Goal: Task Accomplishment & Management: Manage account settings

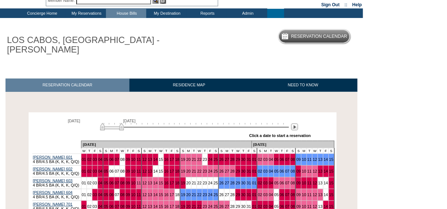
scroll to position [88, 0]
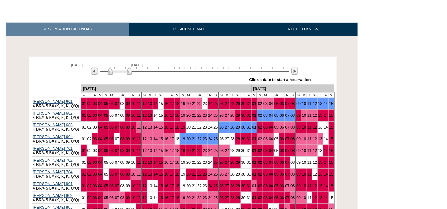
drag, startPoint x: 121, startPoint y: 60, endPoint x: 128, endPoint y: 63, distance: 8.1
click at [128, 67] on img at bounding box center [120, 70] width 24 height 7
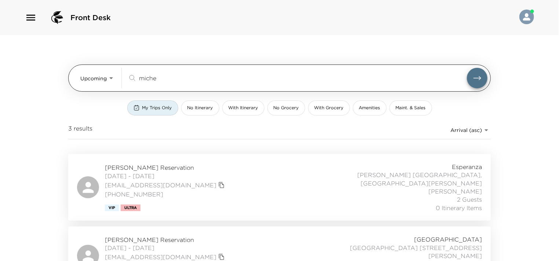
drag, startPoint x: 145, startPoint y: 78, endPoint x: 128, endPoint y: 82, distance: 17.7
click at [128, 82] on div "miche ​" at bounding box center [297, 78] width 339 height 9
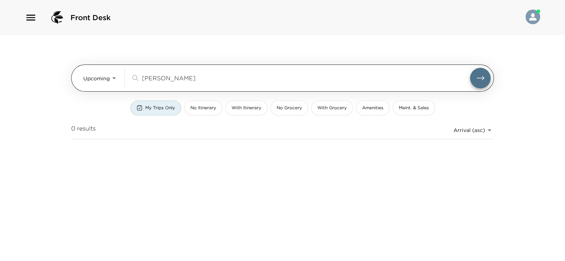
type input "renetta caya"
click at [117, 77] on body "Front Desk Upcoming Upcoming renetta caya ​ My Trips Only No Itinerary With Iti…" at bounding box center [282, 130] width 565 height 261
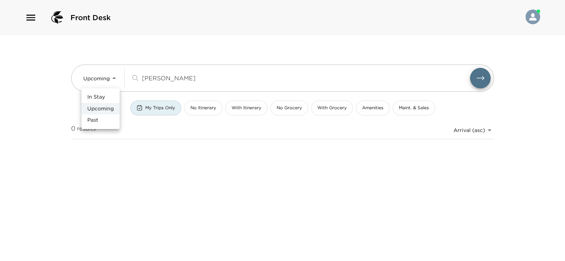
click at [150, 111] on div at bounding box center [282, 130] width 565 height 261
click at [150, 111] on button "My Trips Only" at bounding box center [155, 107] width 51 height 15
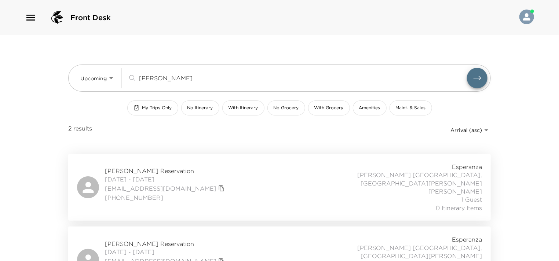
click at [219, 184] on div "[PERSON_NAME] Reservation [DATE] - [DATE] [EMAIL_ADDRESS][DOMAIN_NAME] [PHONE_N…" at bounding box center [279, 187] width 405 height 49
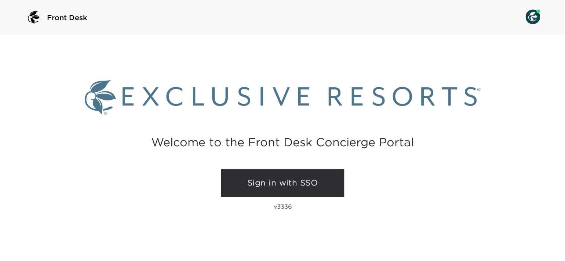
click at [247, 186] on link "Sign in with SSO" at bounding box center [282, 183] width 123 height 28
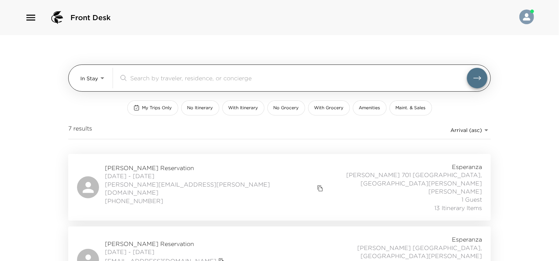
click at [195, 74] on input "search" at bounding box center [298, 78] width 337 height 8
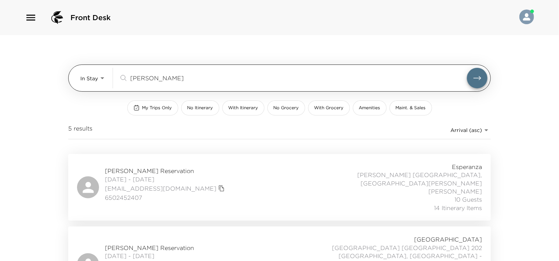
type input "caya"
click at [467, 68] on button "submit" at bounding box center [477, 78] width 21 height 21
click at [95, 82] on body "Front Desk In Stay In-Stay caya ​ My Trips Only No Itinerary With Itinerary No …" at bounding box center [279, 130] width 559 height 261
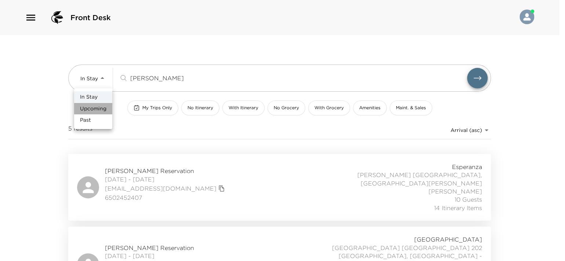
click at [98, 110] on span "Upcoming" at bounding box center [93, 108] width 26 height 7
type input "Upcoming"
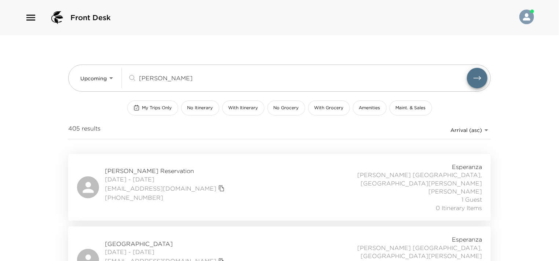
click at [247, 163] on div "Renetta Caya Reservation 10/02/2025 - 10/05/2025 racaya@me.com (949) 275-5086 E…" at bounding box center [279, 187] width 405 height 49
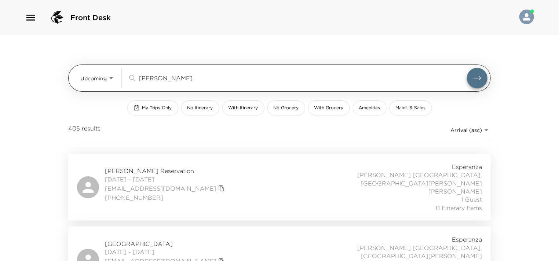
drag, startPoint x: 194, startPoint y: 73, endPoint x: 145, endPoint y: 72, distance: 49.1
click at [145, 72] on div "caya ​" at bounding box center [308, 78] width 360 height 21
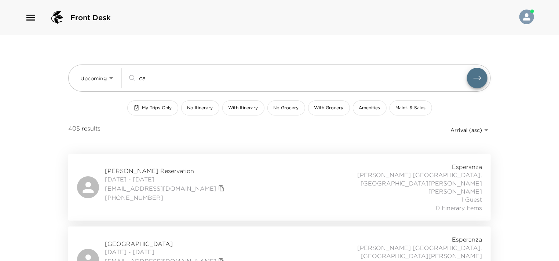
type input "c"
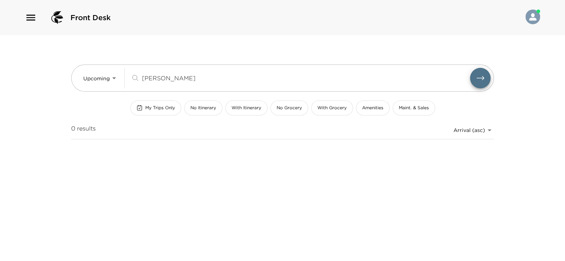
type input "jack chandler"
click at [470, 68] on button "submit" at bounding box center [480, 78] width 21 height 21
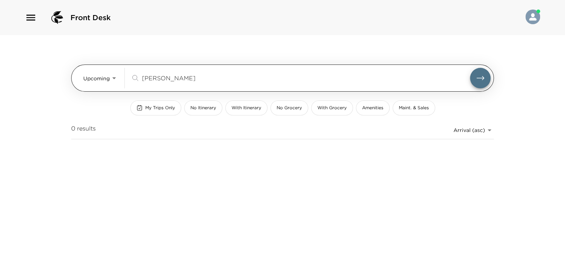
click at [471, 81] on button "submit" at bounding box center [480, 78] width 21 height 21
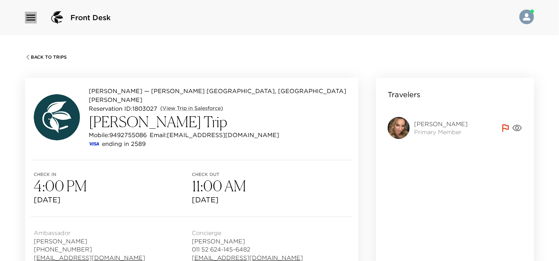
click at [31, 16] on icon "button" at bounding box center [31, 18] width 12 height 12
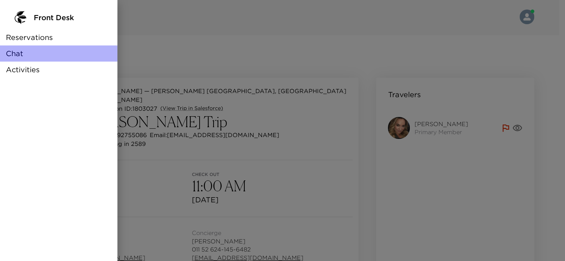
click at [16, 55] on span "Chat" at bounding box center [14, 53] width 17 height 10
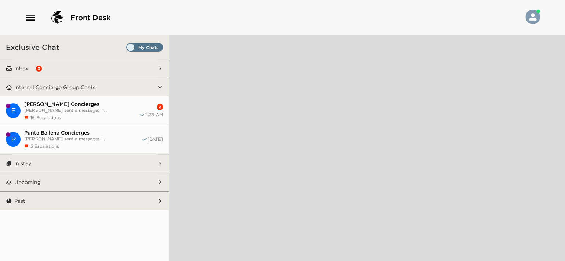
click at [88, 136] on span "Alesia Wiggs sent a message: '..." at bounding box center [82, 138] width 117 height 5
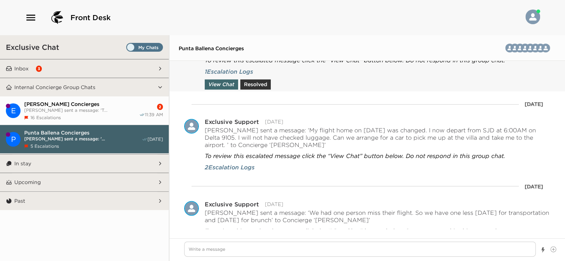
scroll to position [1938, 0]
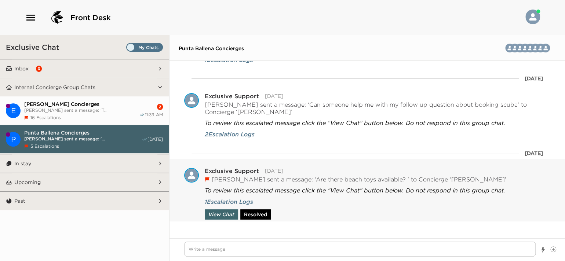
click at [261, 212] on button "Resolved" at bounding box center [255, 214] width 30 height 10
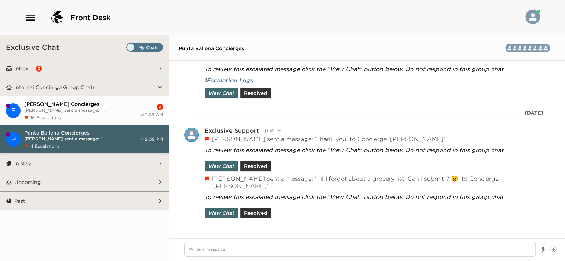
scroll to position [364, 0]
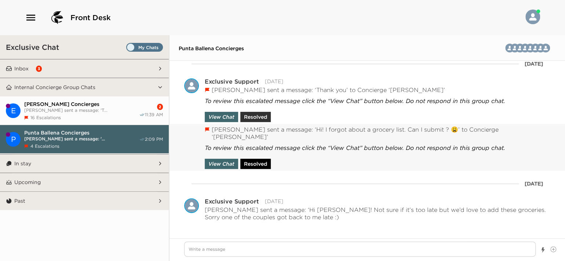
click at [251, 160] on button "Resolved" at bounding box center [255, 164] width 30 height 10
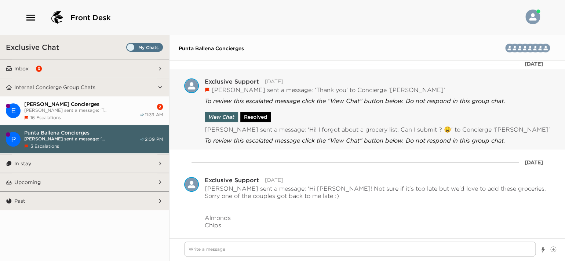
click at [257, 122] on button "Resolved" at bounding box center [255, 117] width 30 height 10
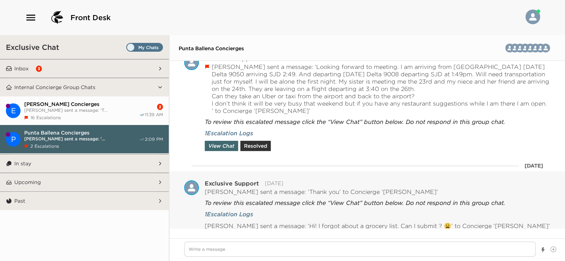
scroll to position [234, 0]
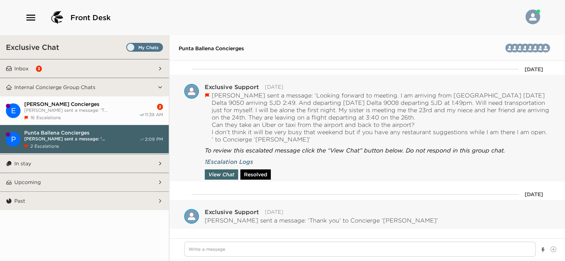
click at [260, 180] on button "Resolved" at bounding box center [255, 174] width 30 height 10
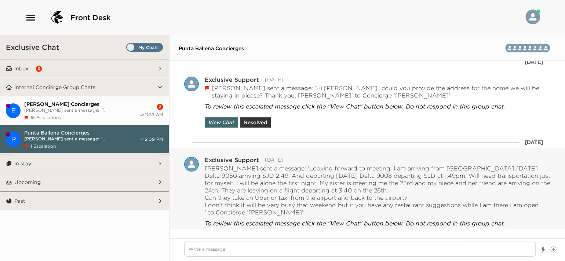
scroll to position [0, 0]
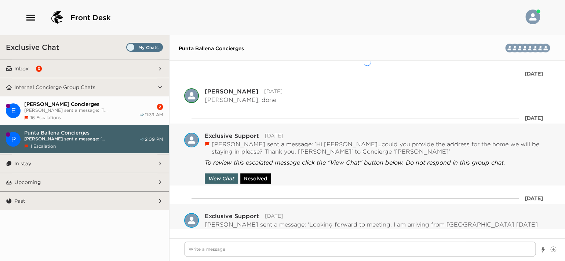
click at [255, 174] on button "Resolved" at bounding box center [255, 178] width 30 height 10
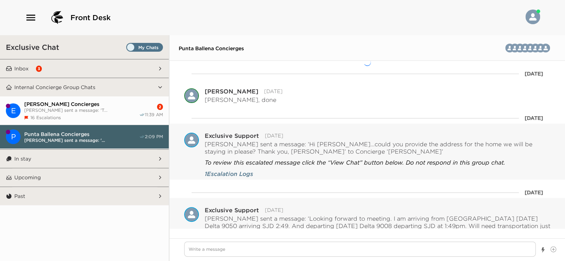
scroll to position [8732, 0]
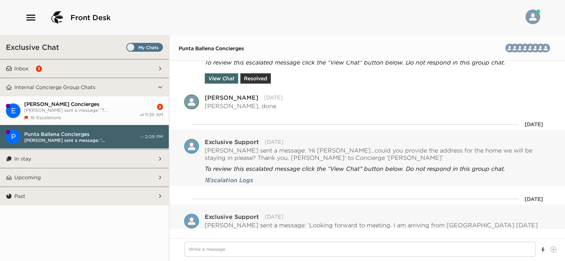
click at [80, 115] on div "16 Escalations" at bounding box center [81, 117] width 115 height 5
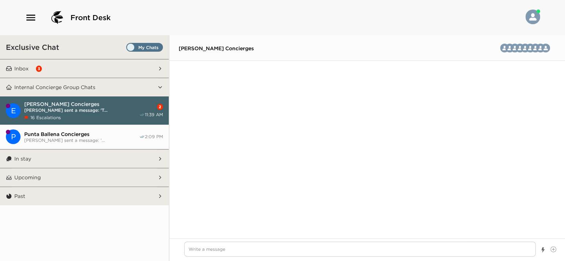
scroll to position [1903, 0]
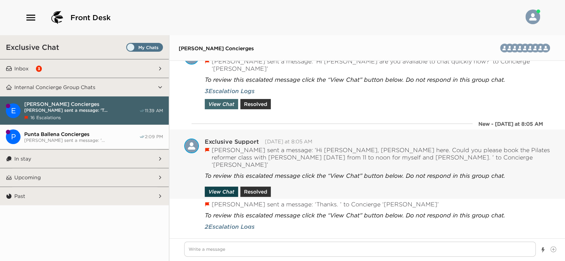
click at [224, 187] on button "View Chat" at bounding box center [221, 192] width 33 height 10
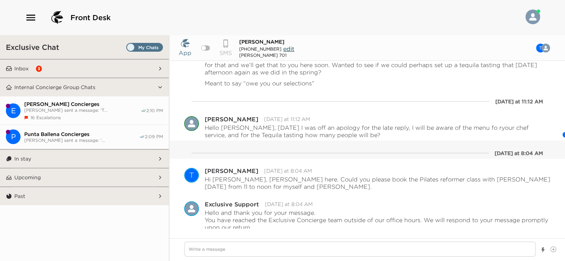
scroll to position [157, 0]
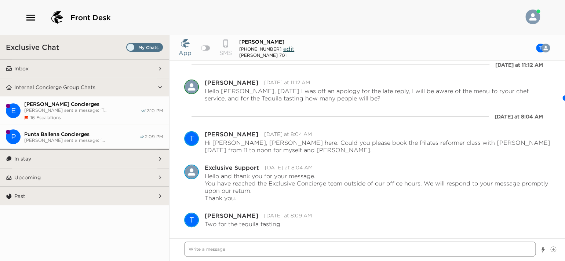
click at [268, 252] on textarea "Write a message" at bounding box center [359, 249] width 351 height 15
type textarea "x"
type textarea "H"
type textarea "x"
type textarea "He"
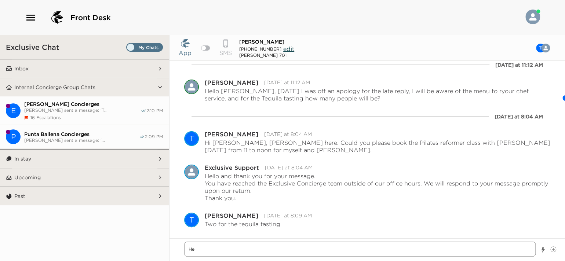
type textarea "x"
type textarea "Hel"
type textarea "x"
type textarea "Hell"
type textarea "x"
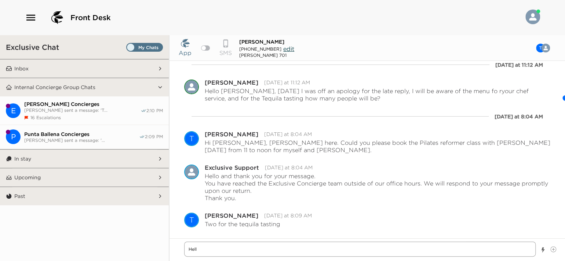
type textarea "Hello"
type textarea "x"
type textarea "Hello"
type textarea "x"
type textarea "Hello M"
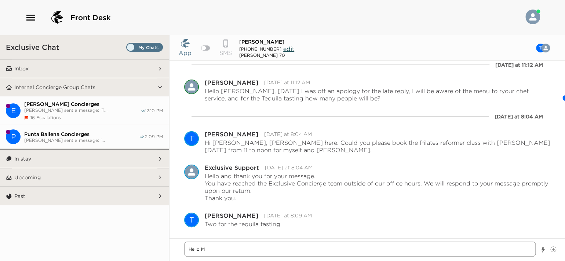
type textarea "x"
type textarea "Hello Ms"
type textarea "x"
type textarea "Hello Ms."
type textarea "x"
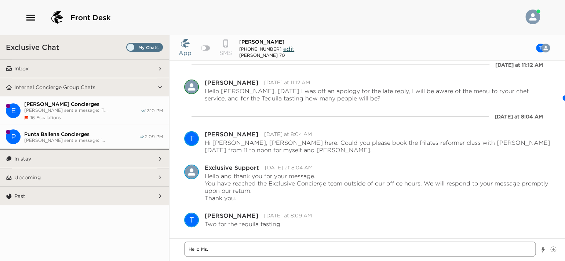
type textarea "Hello Ms."
type textarea "x"
type textarea "Hello Ms. M"
type textarea "x"
type textarea "Hello Ms. Mi"
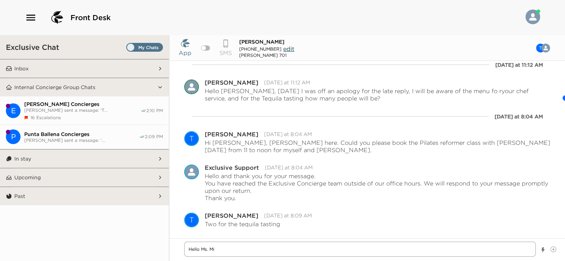
type textarea "x"
type textarea "Hello Ms. Mit"
type textarea "x"
type textarea "Hello Ms. Mitr"
type textarea "x"
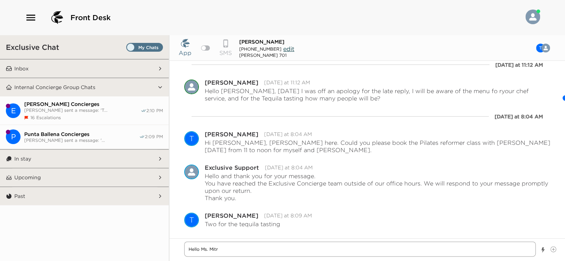
type textarea "Hello Ms. Mitro"
type textarea "x"
type textarea "Hello Ms. Mitrov"
type textarea "x"
type textarea "Hello Ms. Mitrovi"
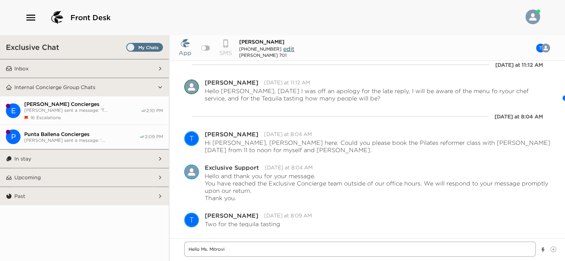
type textarea "x"
type textarea "Hello Ms. Mitrovic"
type textarea "x"
type textarea "Hello Ms. Mitrovich"
type textarea "x"
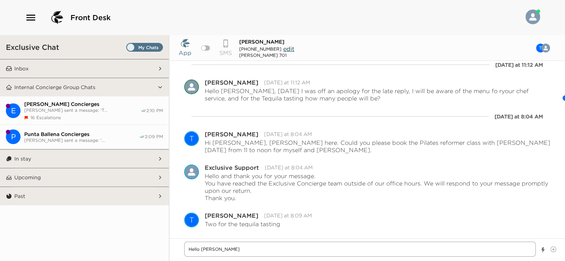
type textarea "Hello Ms. Mitrovich"
type textarea "x"
type textarea "Hello Ms. Mitrovich"
type textarea "x"
type textarea "Hello Ms. Mitrovich,"
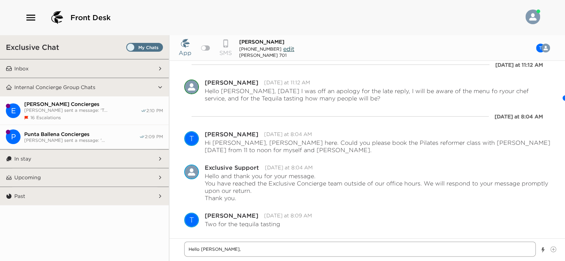
type textarea "x"
type textarea "Hello Ms. Mitrovich,"
type textarea "x"
type textarea "Hello Ms. Mitrovich, P"
type textarea "x"
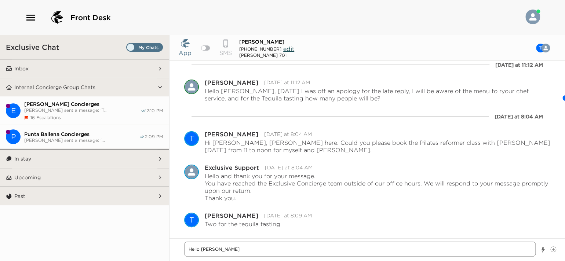
type textarea "Hello Ms. Mitrovich, Pi"
type textarea "x"
type textarea "Hello Ms. Mitrovich, Pil"
type textarea "x"
type textarea "Hello Ms. Mitrovich, Pila"
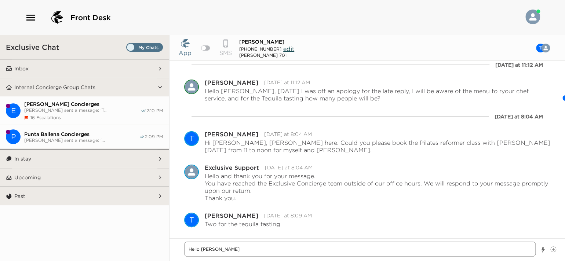
type textarea "x"
type textarea "Hello Ms. Mitrovich, Pilat"
type textarea "x"
type textarea "Hello Ms. Mitrovich, Pilate"
type textarea "x"
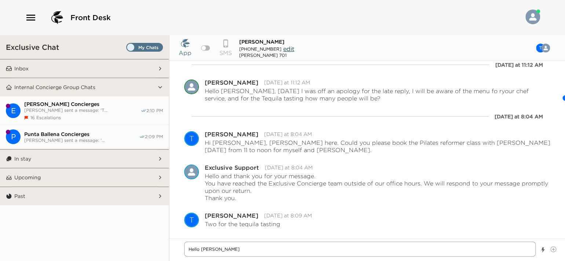
type textarea "Hello Ms. Mitrovich, Pilates"
type textarea "x"
type textarea "Hello Ms. Mitrovich, Pilates"
type textarea "x"
type textarea "Hello Ms. Mitrovich, Pilates i"
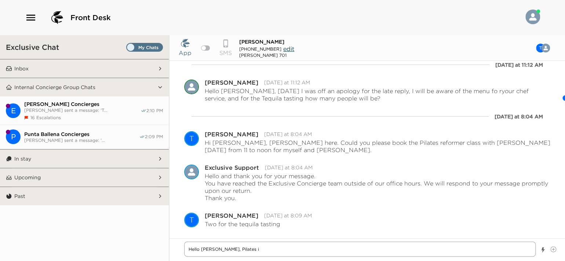
type textarea "x"
type textarea "Hello Ms. Mitrovich, Pilates id"
type textarea "x"
type textarea "Hello Ms. Mitrovich, Pilates id"
type textarea "x"
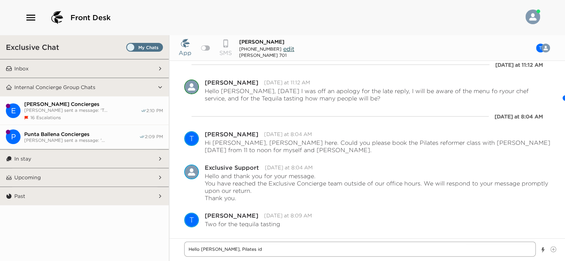
type textarea "Hello Ms. Mitrovich, Pilates id"
type textarea "x"
type textarea "Hello Ms. Mitrovich, Pilates i"
type textarea "x"
type textarea "Hello Ms. Mitrovich, Pilates is"
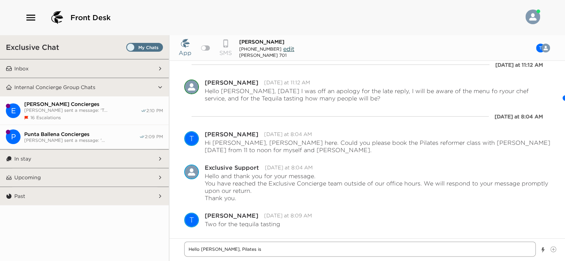
type textarea "x"
type textarea "Hello Ms. Mitrovich, Pilates is"
type textarea "x"
type textarea "Hello Ms. Mitrovich, Pilates is c"
type textarea "x"
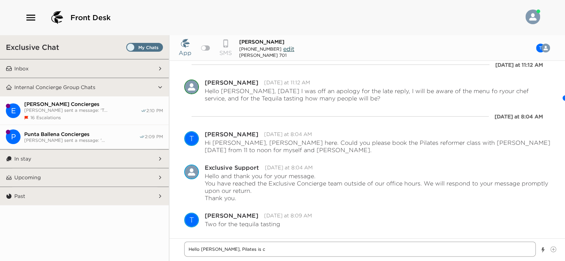
type textarea "Hello Ms. Mitrovich, Pilates is co"
type textarea "x"
type textarea "Hello Ms. Mitrovich, Pilates is c"
type textarea "x"
type textarea "Hello Ms. Mitrovich, Pilates is"
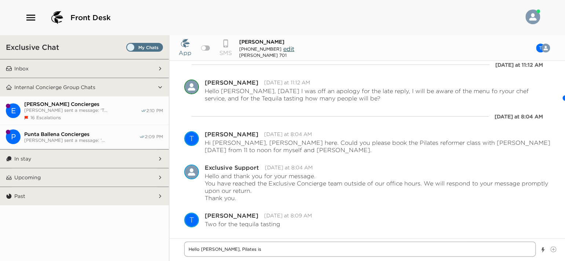
type textarea "x"
type textarea "Hello Ms. Mitrovich, Pilates is r"
type textarea "x"
type textarea "Hello Ms. Mitrovich, Pilates is re"
type textarea "x"
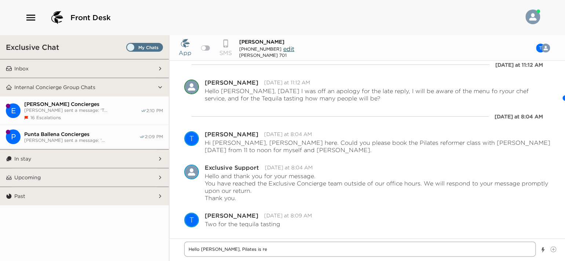
type textarea "Hello Ms. Mitrovich, Pilates is res"
type textarea "x"
type textarea "Hello Ms. Mitrovich, Pilates is rese"
type textarea "x"
type textarea "Hello Ms. Mitrovich, Pilates is reser"
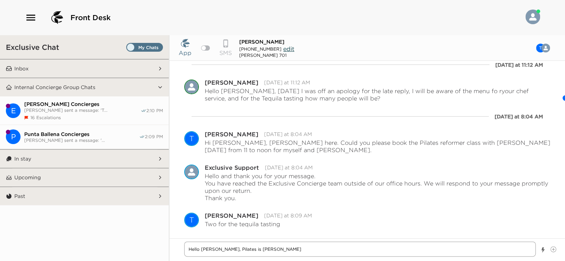
type textarea "x"
type textarea "Hello Ms. Mitrovich, Pilates is reserv"
type textarea "x"
type textarea "Hello Ms. Mitrovich, Pilates is reserve"
type textarea "x"
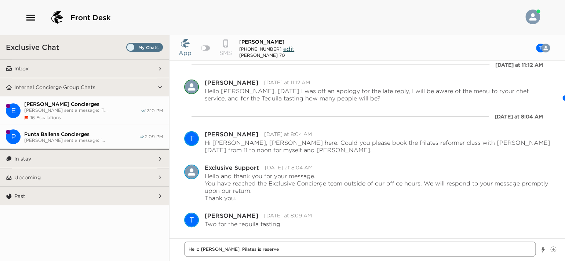
type textarea "Hello Ms. Mitrovich, Pilates is reserved"
type textarea "x"
type textarea "Hello Ms. Mitrovich, Pilates is reserved"
type textarea "x"
type textarea "Hello Ms. Mitrovich, Pilates is reserved f"
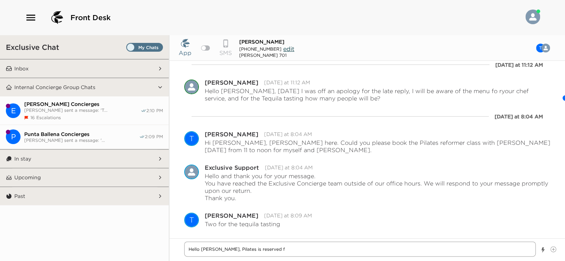
type textarea "x"
type textarea "Hello Ms. Mitrovich, Pilates is reserved fo"
type textarea "x"
type textarea "Hello Ms. Mitrovich, Pilates is reserved for"
type textarea "x"
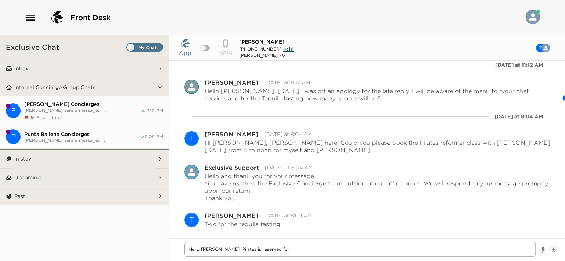
type textarea "Hello Ms. Mitrovich, Pilates is reserved for y"
type textarea "x"
type textarea "Hello Ms. Mitrovich, Pilates is reserved for yo"
type textarea "x"
type textarea "Hello Ms. Mitrovich, Pilates is reserved for you"
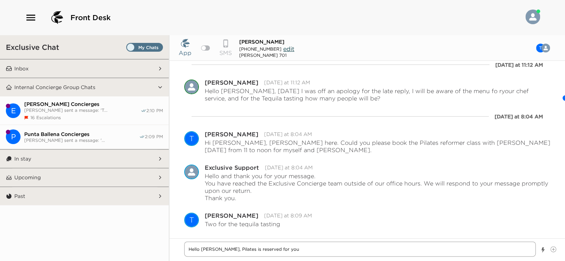
type textarea "x"
type textarea "Hello Ms. Mitrovich, Pilates is reserved for you"
type textarea "x"
type textarea "Hello Ms. Mitrovich, Pilates is reserved for you a"
type textarea "x"
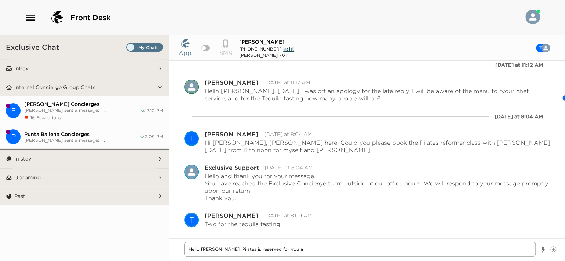
type textarea "Hello Ms. Mitrovich, Pilates is reserved for you an"
type textarea "x"
type textarea "Hello Ms. Mitrovich, Pilates is reserved for you and"
type textarea "x"
type textarea "Hello Ms. Mitrovich, Pilates is reserved for you and"
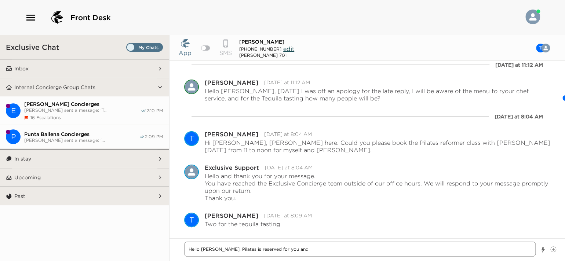
type textarea "x"
type textarea "Hello Ms. Mitrovich, Pilates is reserved for you and f"
type textarea "x"
type textarea "Hello Ms. Mitrovich, Pilates is reserved for you and fo"
type textarea "x"
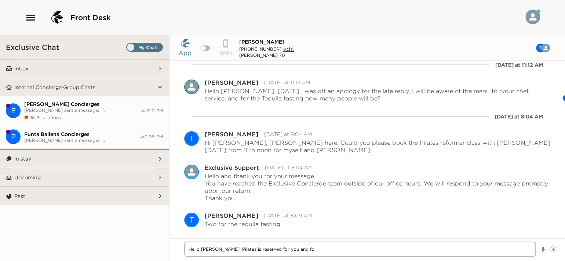
type textarea "Hello Ms. Mitrovich, Pilates is reserved for you and for"
type textarea "x"
type textarea "Hello Ms. Mitrovich, Pilates is reserved for you and for"
type textarea "x"
type textarea "Hello Ms. Mitrovich, Pilates is reserved for you and for M"
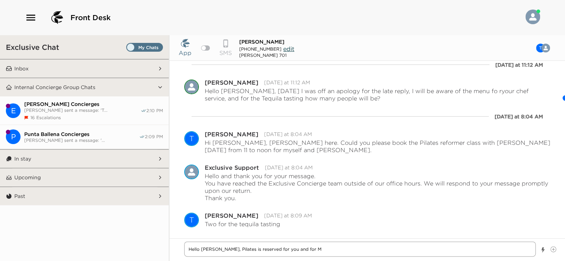
type textarea "x"
type textarea "Hello Ms. Mitrovich, Pilates is reserved for you and for Ms"
type textarea "x"
type textarea "Hello Ms. Mitrovich, Pilates is reserved for you and for Ms."
type textarea "x"
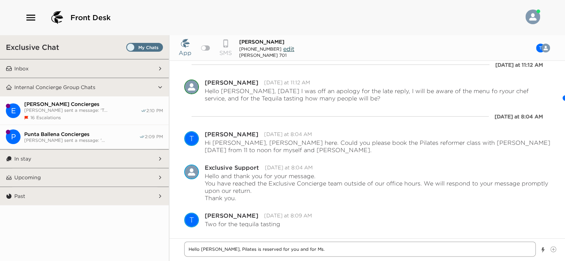
type textarea "Hello Ms. Mitrovich, Pilates is reserved for you and for Ms."
type textarea "x"
type textarea "Hello Ms. Mitrovich, Pilates is reserved for you and for Ms. T"
type textarea "x"
type textarea "Hello Ms. Mitrovich, Pilates is reserved for you and for Ms. Ti"
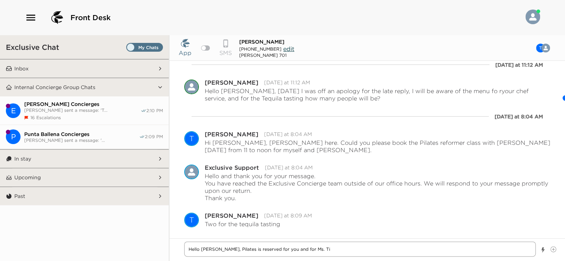
type textarea "x"
type textarea "Hello Ms. Mitrovich, Pilates is reserved for you and for Ms. Tim"
type textarea "x"
type textarea "Hello Ms. Mitrovich, Pilates is reserved for you and for Ms. Timm"
type textarea "x"
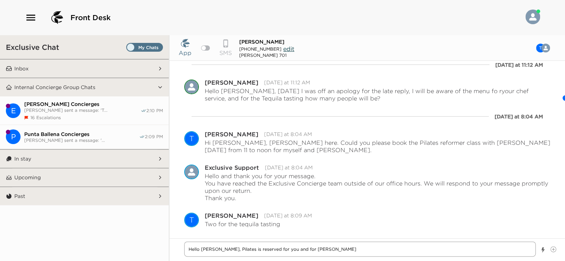
type textarea "Hello Ms. Mitrovich, Pilates is reserved for you and for Ms. Timm"
type textarea "x"
type textarea "Hello Ms. Mitrovich, Pilates is reserved for you and for Ms. Timm o"
type textarea "x"
type textarea "Hello Ms. Mitrovich, Pilates is reserved for you and for Ms. Timm on"
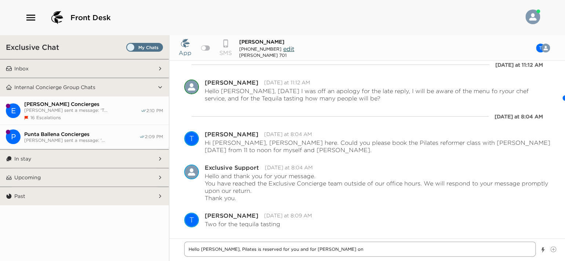
type textarea "x"
type textarea "Hello Ms. Mitrovich, Pilates is reserved for you and for Ms. Timm on"
type textarea "x"
type textarea "Hello Ms. Mitrovich, Pilates is reserved for you and for Ms. Timm on M"
type textarea "x"
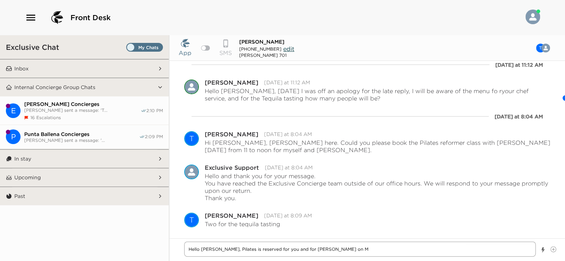
type textarea "Hello Ms. Mitrovich, Pilates is reserved for you and for Ms. Timm on Mo"
type textarea "x"
type textarea "Hello Ms. Mitrovich, Pilates is reserved for you and for Ms. Timm on Mon"
type textarea "x"
type textarea "Hello Ms. Mitrovich, Pilates is reserved for you and for Ms. Timm on Mond"
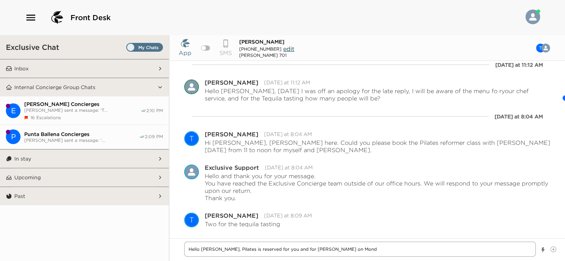
type textarea "x"
type textarea "Hello Ms. Mitrovich, Pilates is reserved for you and for Ms. Timm on Monda"
type textarea "x"
type textarea "Hello Ms. Mitrovich, Pilates is reserved for you and for Ms. Timm on Monday"
type textarea "x"
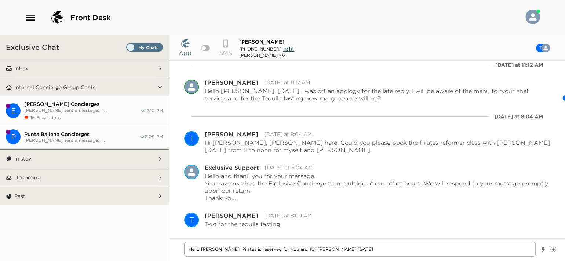
type textarea "Hello Ms. Mitrovich, Pilates is reserved for you and for Ms. Timm on Monday"
type textarea "x"
type textarea "Hello Ms. Mitrovich, Pilates is reserved for you and for Ms. Timm on Monday a"
type textarea "x"
type textarea "Hello Ms. Mitrovich, Pilates is reserved for you and for Ms. Timm on Monday at"
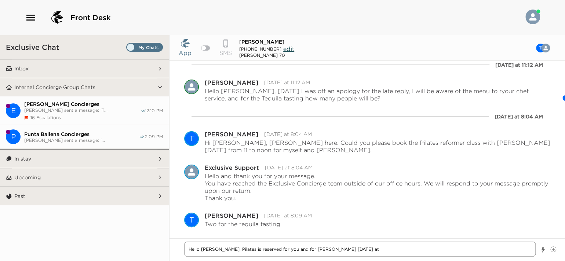
type textarea "x"
type textarea "Hello Ms. Mitrovich, Pilates is reserved for you and for Ms. Timm on Monday at"
type textarea "x"
type textarea "Hello Ms. Mitrovich, Pilates is reserved for you and for Ms. Timm on Monday at 1"
type textarea "x"
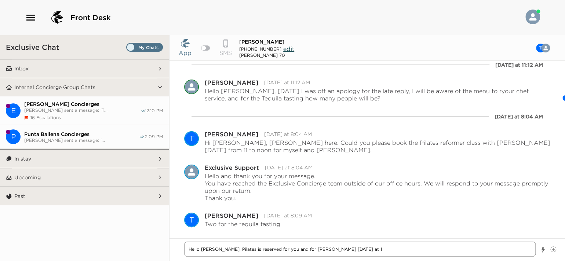
type textarea "Hello Ms. Mitrovich, Pilates is reserved for you and for Ms. Timm on Monday at …"
type textarea "x"
type textarea "Hello Ms. Mitrovich, Pilates is reserved for you and for Ms. Timm on Monday at …"
type textarea "x"
type textarea "Hello Ms. Mitrovich, Pilates is reserved for you and for Ms. Timm on Monday at …"
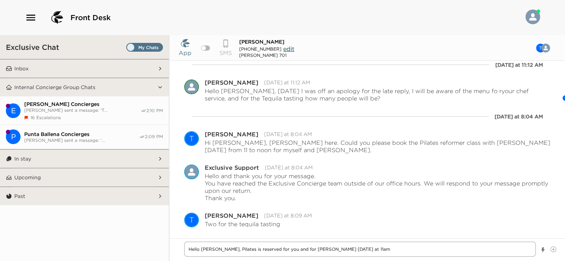
type textarea "x"
type textarea "Hello Ms. Mitrovich, Pilates is reserved for you and for Ms. Timm on Monday at …"
type textarea "x"
type textarea "Hello Ms. Mitrovich, Pilates is reserved for you and for Ms. Timm on Monday at …"
type textarea "x"
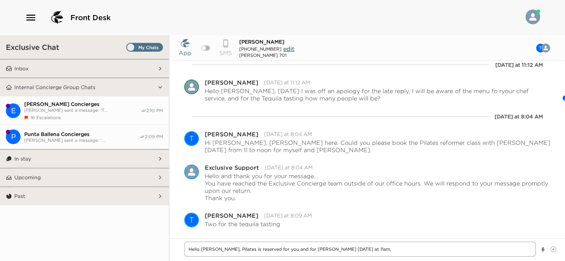
type textarea "Hello Ms. Mitrovich, Pilates is reserved for you and for Ms. Timm on Monday at …"
type textarea "x"
type textarea "Hello Ms. Mitrovich, Pilates is reserved for you and for Ms. Timm on Monday at …"
type textarea "x"
type textarea "Hello Ms. Mitrovich, Pilates is reserved for you and for Ms. Timm on Monday at …"
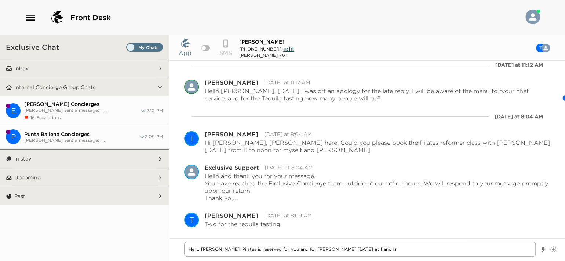
type textarea "x"
type textarea "Hello Ms. Mitrovich, Pilates is reserved for you and for Ms. Timm on Monday at …"
type textarea "x"
type textarea "Hello Ms. Mitrovich, Pilates is reserved for you and for Ms. Timm on Monday at …"
type textarea "x"
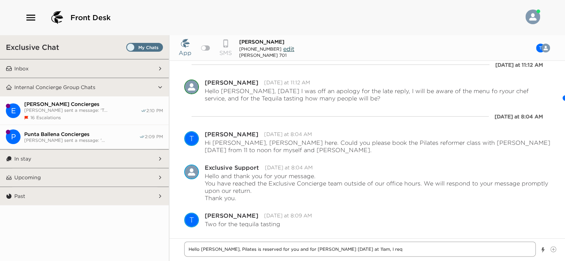
type textarea "Hello Ms. Mitrovich, Pilates is reserved for you and for Ms. Timm on Monday at …"
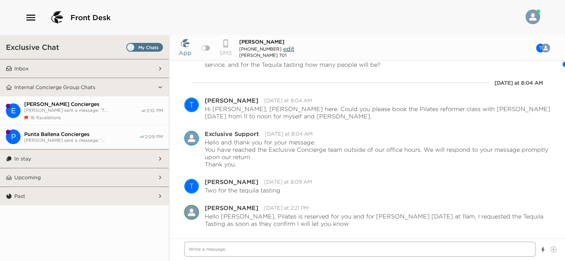
scroll to position [190, 0]
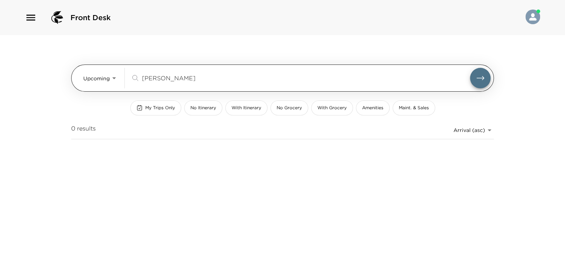
drag, startPoint x: 0, startPoint y: 0, endPoint x: 188, endPoint y: 87, distance: 207.5
click at [168, 81] on input "jack chandler" at bounding box center [306, 78] width 328 height 8
drag, startPoint x: 183, startPoint y: 82, endPoint x: 128, endPoint y: 77, distance: 56.0
click at [128, 77] on div "Upcoming Upcoming jack chandler ​" at bounding box center [286, 78] width 407 height 21
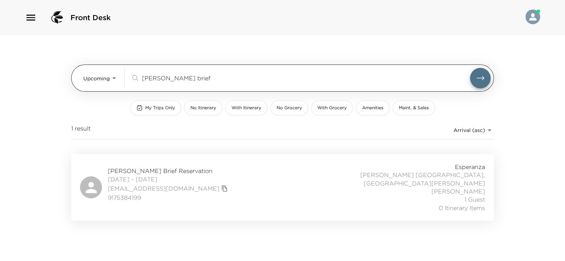
type input "janet brief"
click at [470, 68] on button "submit" at bounding box center [480, 78] width 21 height 21
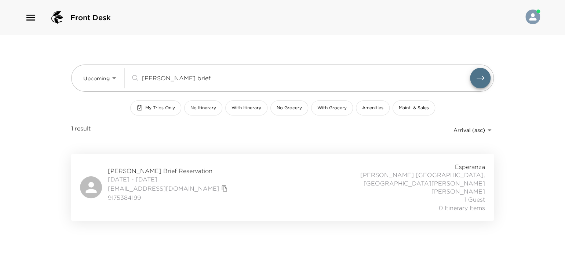
click at [247, 183] on div "Janet Brief Reservation 12/21/2025 - 12/28/2025 janetbrief63@gmail.com 91753841…" at bounding box center [282, 187] width 405 height 49
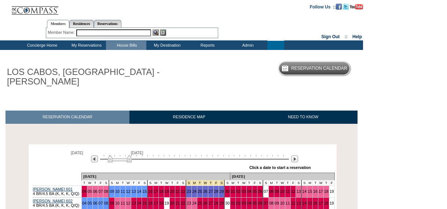
scroll to position [88, 0]
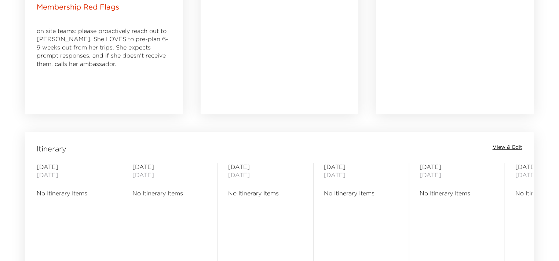
scroll to position [586, 0]
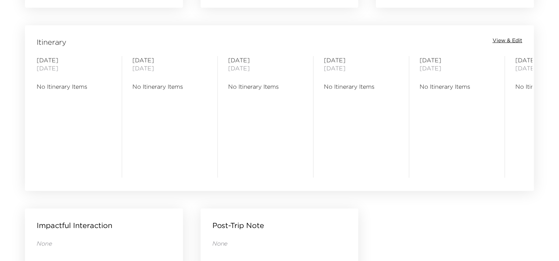
click at [499, 40] on span "View & Edit" at bounding box center [507, 40] width 30 height 7
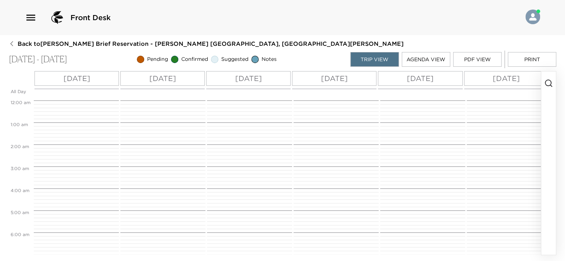
scroll to position [176, 0]
click at [547, 84] on icon "button" at bounding box center [548, 83] width 9 height 9
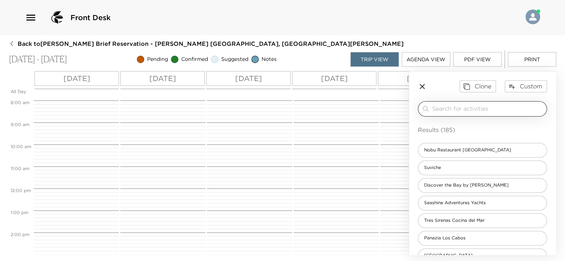
click at [499, 103] on div "​" at bounding box center [482, 108] width 129 height 15
click at [464, 108] on input "search" at bounding box center [487, 108] width 111 height 8
click at [510, 89] on button "Custom" at bounding box center [525, 86] width 42 height 12
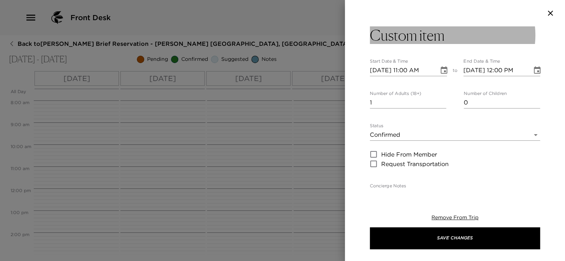
click at [431, 30] on h3 "Custom item" at bounding box center [406, 35] width 75 height 18
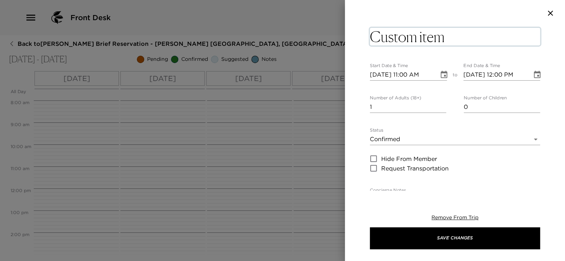
drag, startPoint x: 444, startPoint y: 35, endPoint x: 374, endPoint y: 43, distance: 70.8
click at [374, 43] on textarea "Custom item" at bounding box center [454, 37] width 170 height 18
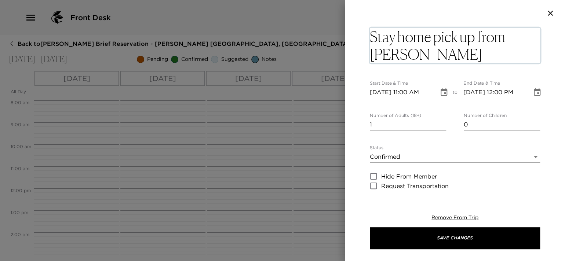
type textarea "Stay home pick up from [PERSON_NAME]"
click at [404, 93] on input "[DATE] 11:00 AM" at bounding box center [401, 93] width 64 height 12
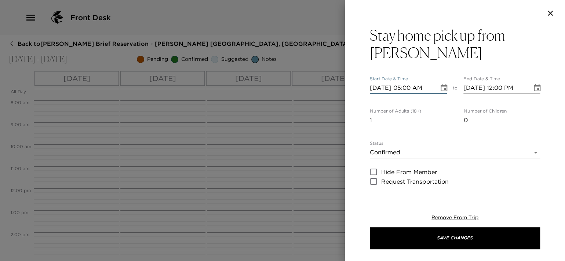
type input "[DATE] 05:00 PM"
type input "[DATE] 06:00 PM"
type input "[DATE] 05:00 PM"
type input "0"
click at [441, 122] on input "0" at bounding box center [407, 120] width 76 height 12
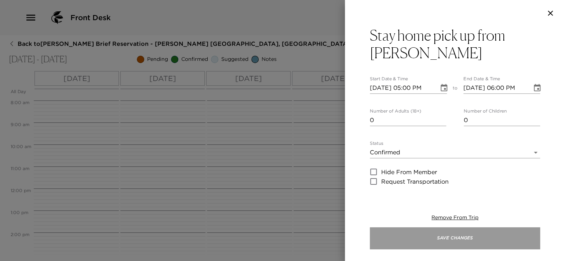
click at [435, 235] on button "Save Changes" at bounding box center [454, 238] width 170 height 22
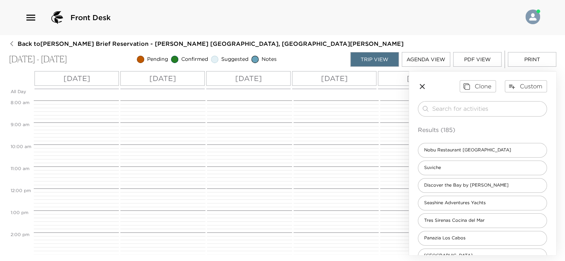
scroll to position [359, 0]
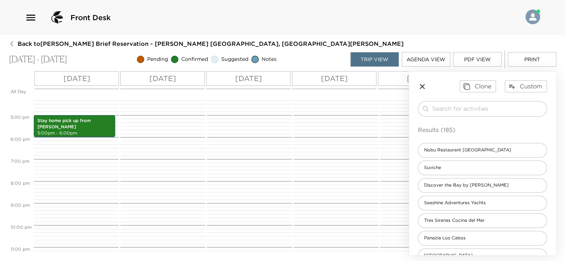
click at [152, 82] on p "[DATE]" at bounding box center [162, 78] width 27 height 11
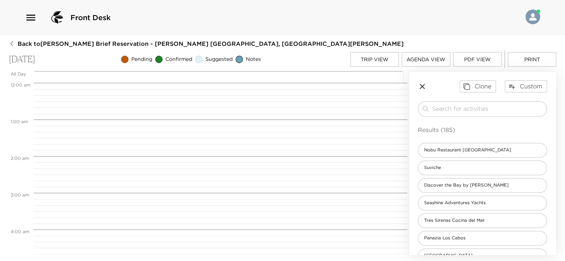
scroll to position [293, 0]
click at [461, 110] on input "search" at bounding box center [487, 108] width 111 height 8
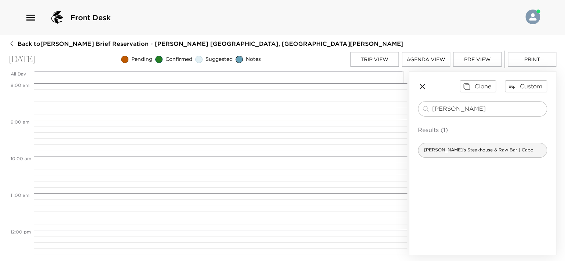
type input "[PERSON_NAME]"
click at [472, 147] on span "[PERSON_NAME]'s Steakhouse & Raw Bar | Cabo" at bounding box center [478, 150] width 121 height 6
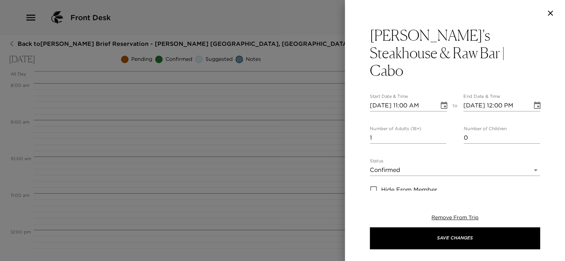
type textarea "Reservation at [PERSON_NAME][GEOGRAPHIC_DATA] & Raw Bar is confirmed."
click at [407, 100] on input "[DATE] 11:00 AM" at bounding box center [401, 106] width 64 height 12
type input "[DATE] 07:30 PM"
type input "[DATE] 08:30 PM"
type input "[DATE] 07:30 PM"
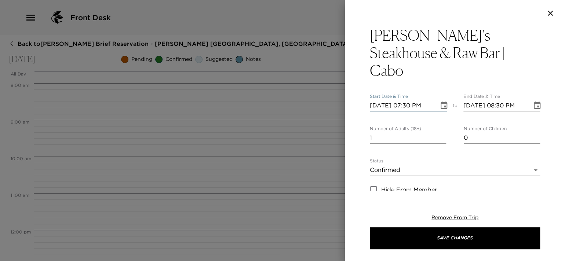
click at [394, 132] on input "1" at bounding box center [407, 138] width 76 height 12
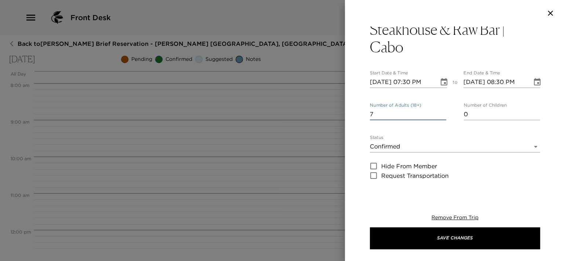
scroll to position [73, 0]
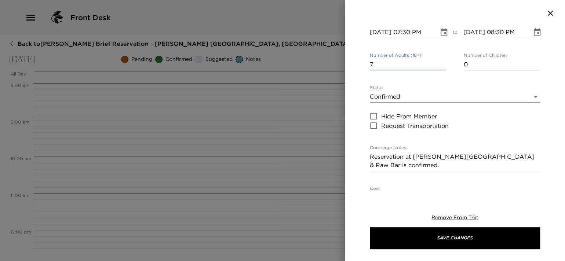
type input "7"
click at [409, 152] on textarea "Reservation at [PERSON_NAME][GEOGRAPHIC_DATA] & Raw Bar is confirmed." at bounding box center [454, 160] width 170 height 17
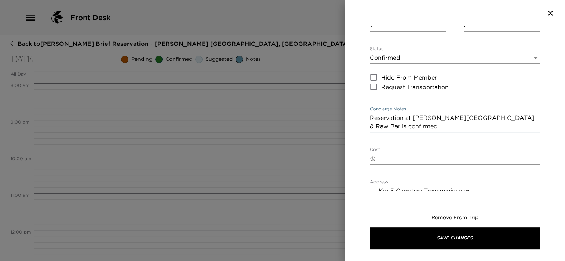
scroll to position [110, 0]
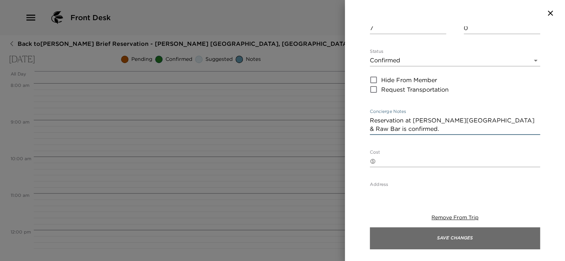
click at [439, 237] on button "Save Changes" at bounding box center [454, 238] width 170 height 22
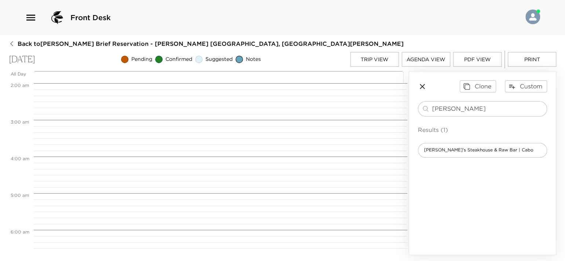
scroll to position [0, 0]
click at [422, 87] on icon "button" at bounding box center [421, 86] width 5 height 5
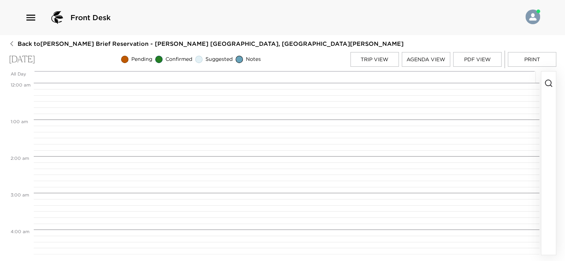
click at [368, 61] on button "Trip View" at bounding box center [374, 59] width 48 height 15
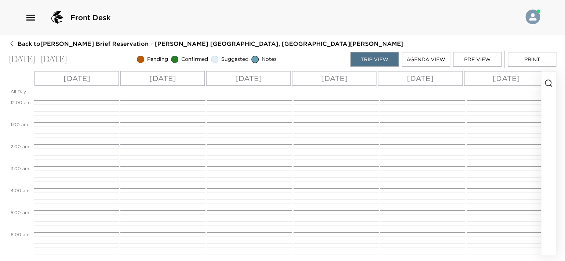
scroll to position [374, 0]
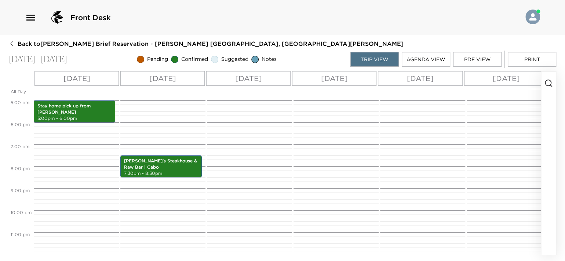
click at [246, 74] on p "[DATE]" at bounding box center [248, 78] width 27 height 11
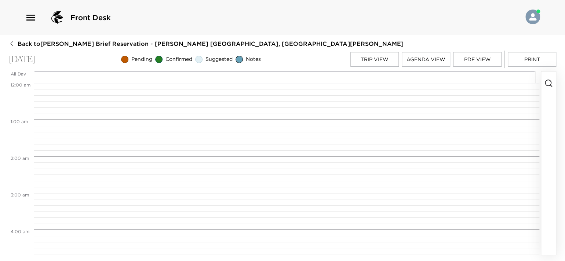
scroll to position [293, 0]
click at [542, 80] on button "button" at bounding box center [548, 162] width 15 height 183
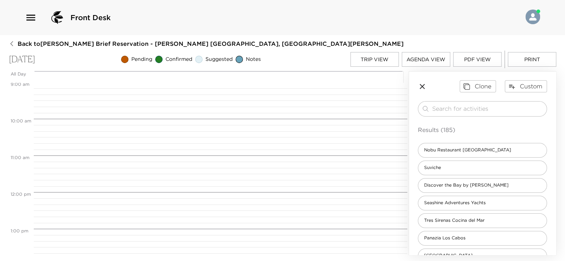
scroll to position [330, 0]
click at [440, 112] on input "search" at bounding box center [487, 108] width 111 height 8
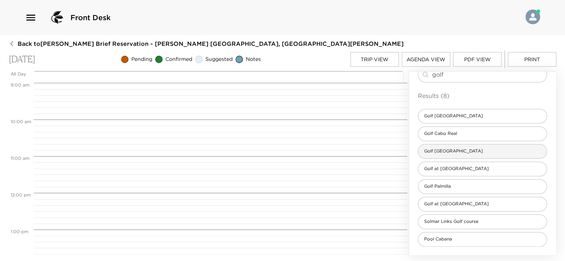
type input "golf"
click at [445, 154] on div "Golf [GEOGRAPHIC_DATA]" at bounding box center [482, 151] width 129 height 15
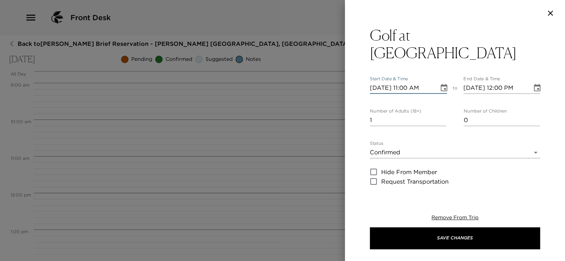
click at [406, 91] on input "[DATE] 11:00 AM" at bounding box center [401, 88] width 64 height 12
type input "[DATE] 09:42 AM"
click at [518, 87] on input "[DATE] 12:00 PM" at bounding box center [495, 88] width 64 height 12
type input "[DATE] 10:42 AM"
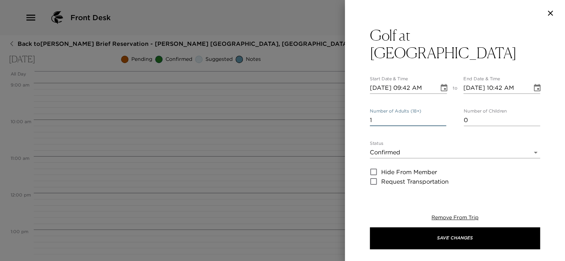
click at [390, 122] on input "1" at bounding box center [407, 120] width 76 height 12
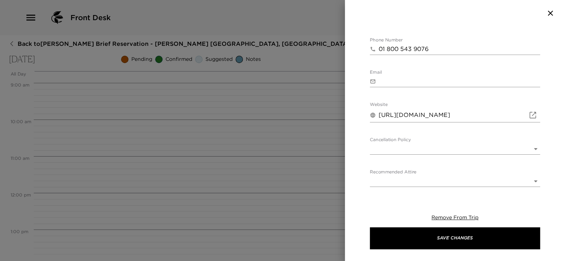
scroll to position [293, 0]
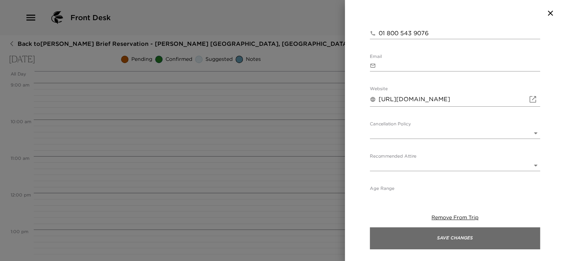
type input "4"
click at [429, 239] on button "Save Changes" at bounding box center [454, 238] width 170 height 22
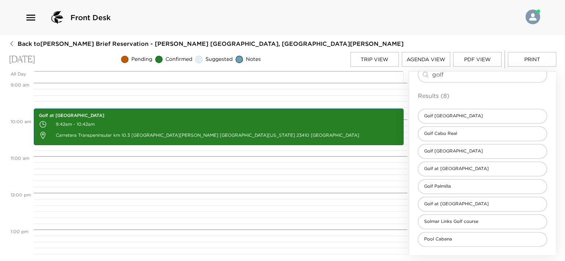
click at [379, 57] on button "Trip View" at bounding box center [374, 59] width 48 height 15
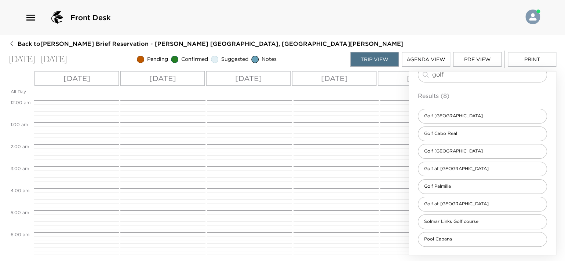
scroll to position [213, 0]
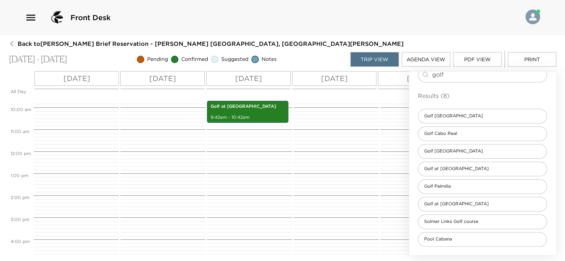
click at [273, 80] on div "[DATE]" at bounding box center [248, 78] width 84 height 15
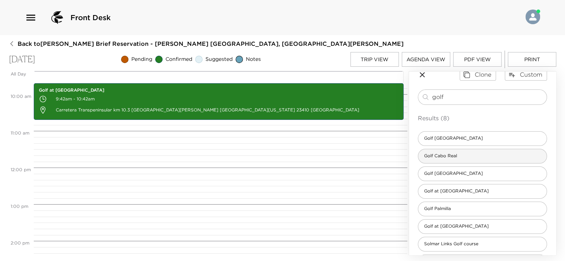
scroll to position [0, 0]
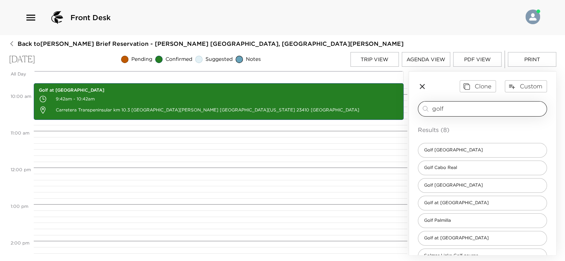
drag, startPoint x: 447, startPoint y: 104, endPoint x: 424, endPoint y: 111, distance: 24.1
click at [424, 111] on div "golf ​" at bounding box center [482, 108] width 122 height 9
type input "c"
